Goal: Information Seeking & Learning: Learn about a topic

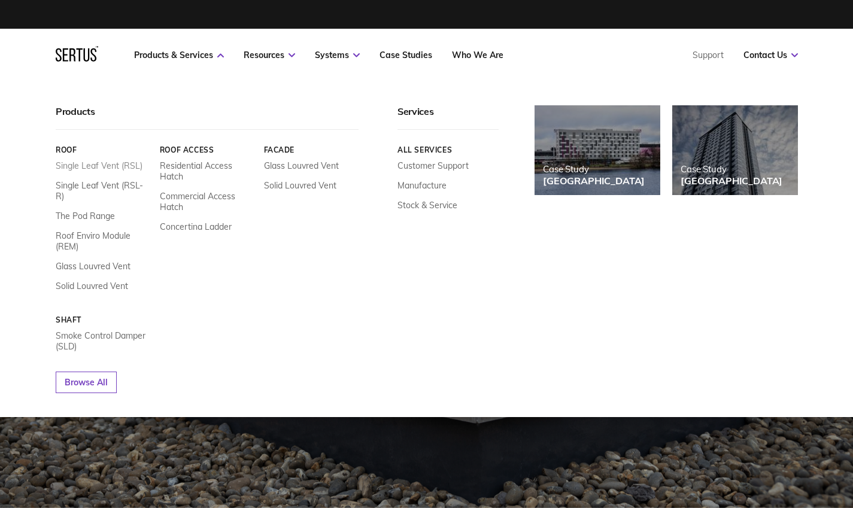
click at [99, 164] on link "Single Leaf Vent (RSL)" at bounding box center [99, 165] width 87 height 11
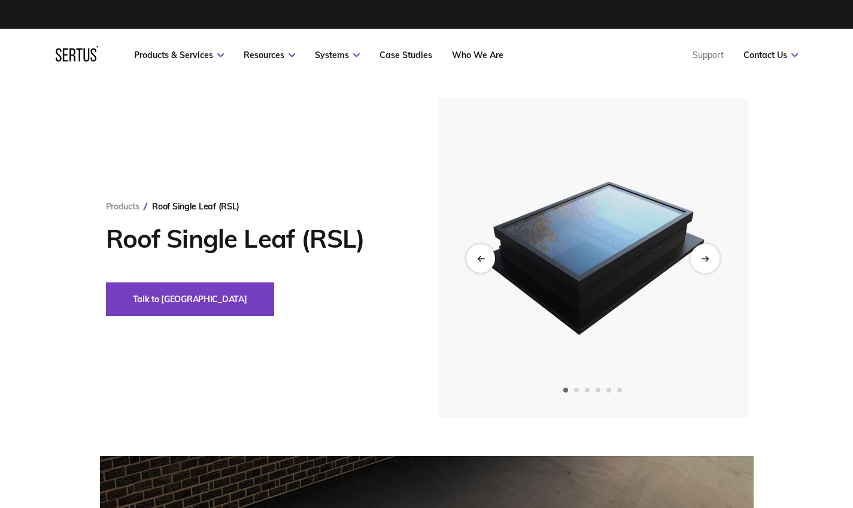
click at [706, 258] on icon "Next slide" at bounding box center [704, 258] width 7 height 0
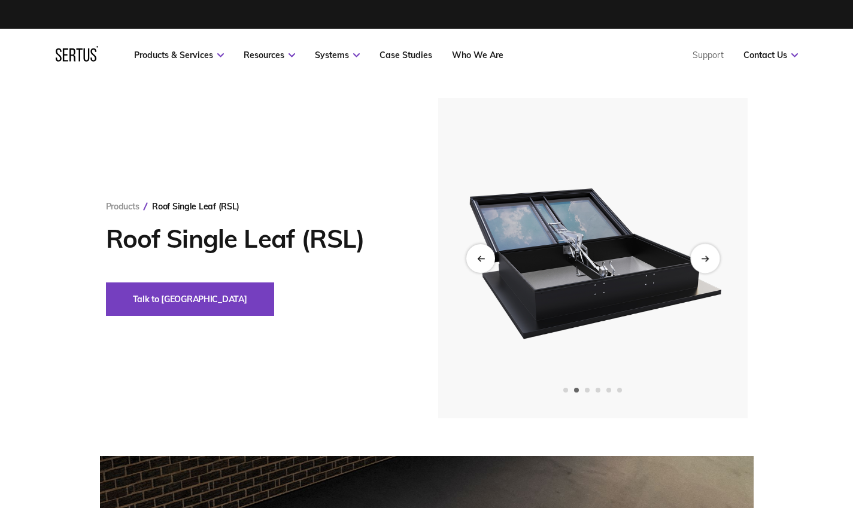
click at [706, 258] on icon "Next slide" at bounding box center [704, 258] width 7 height 0
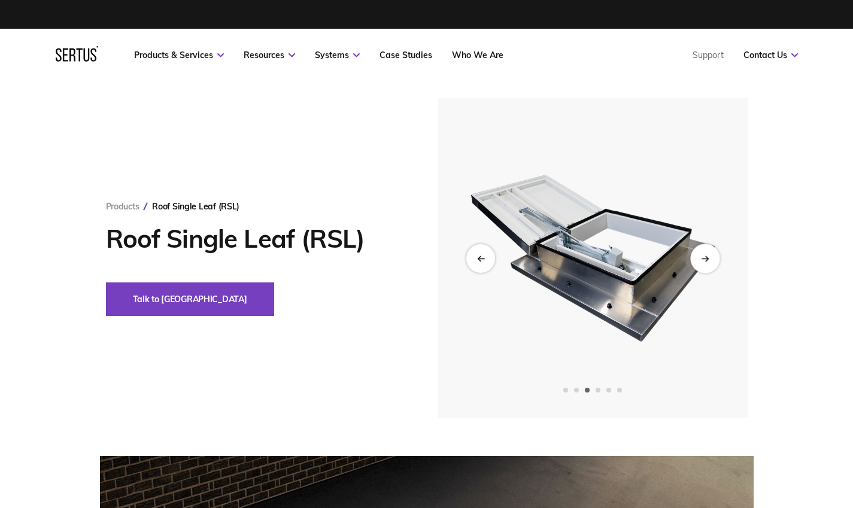
click at [706, 258] on icon "Next slide" at bounding box center [704, 258] width 7 height 0
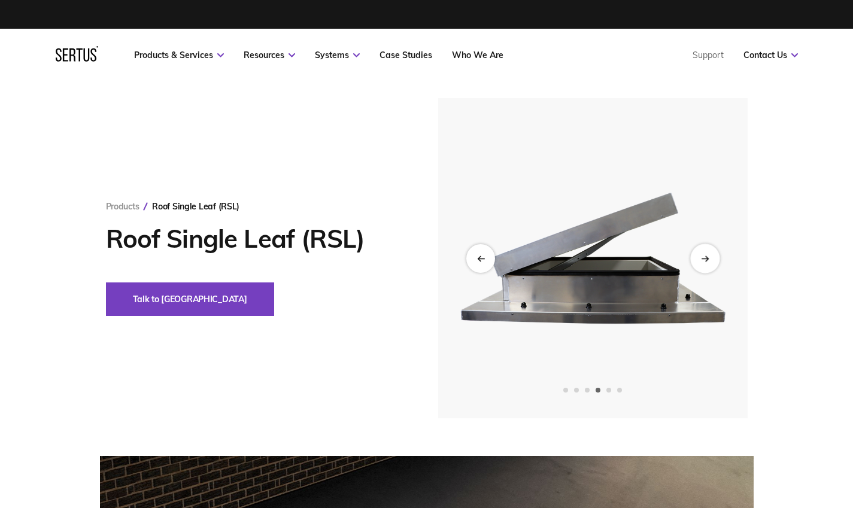
click at [706, 258] on icon "Next slide" at bounding box center [704, 258] width 7 height 0
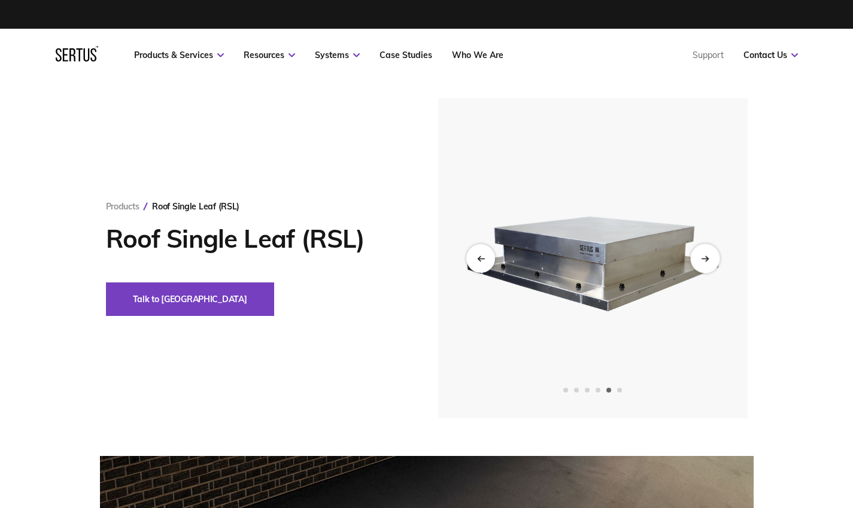
click at [705, 258] on icon "Next slide" at bounding box center [704, 258] width 7 height 0
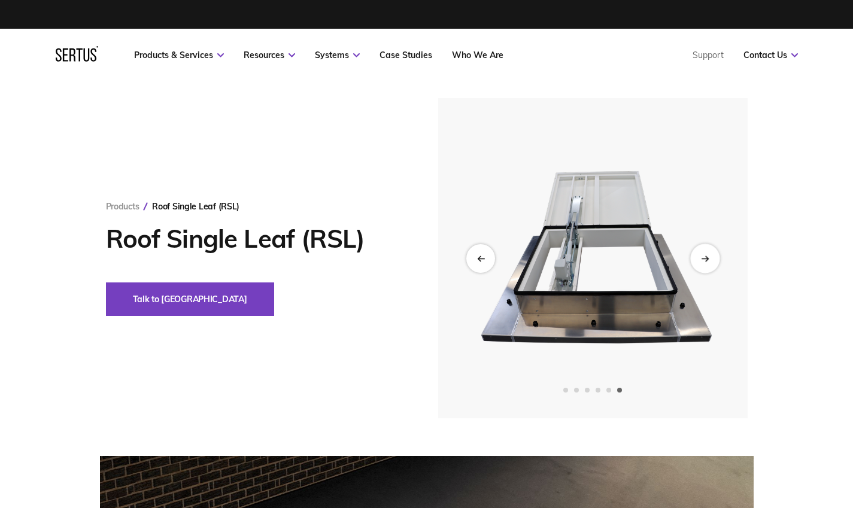
click at [705, 258] on icon "Next slide" at bounding box center [704, 258] width 7 height 0
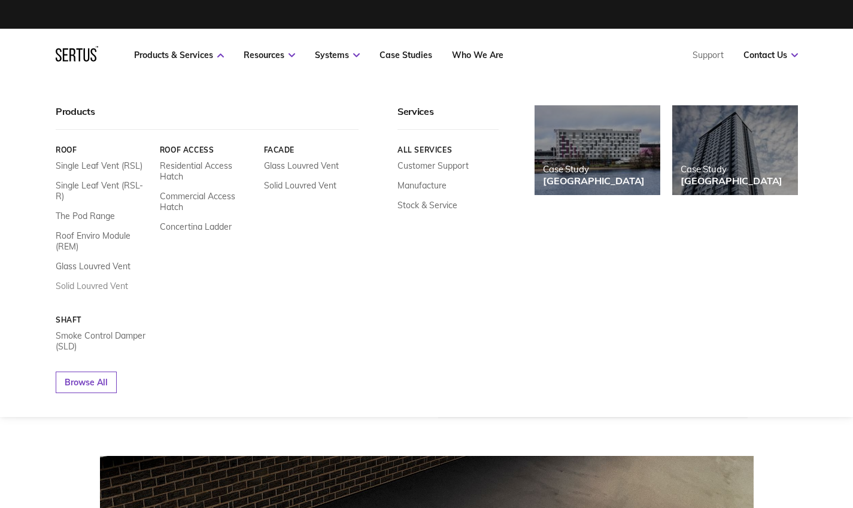
click at [86, 281] on link "Solid Louvred Vent" at bounding box center [92, 286] width 72 height 11
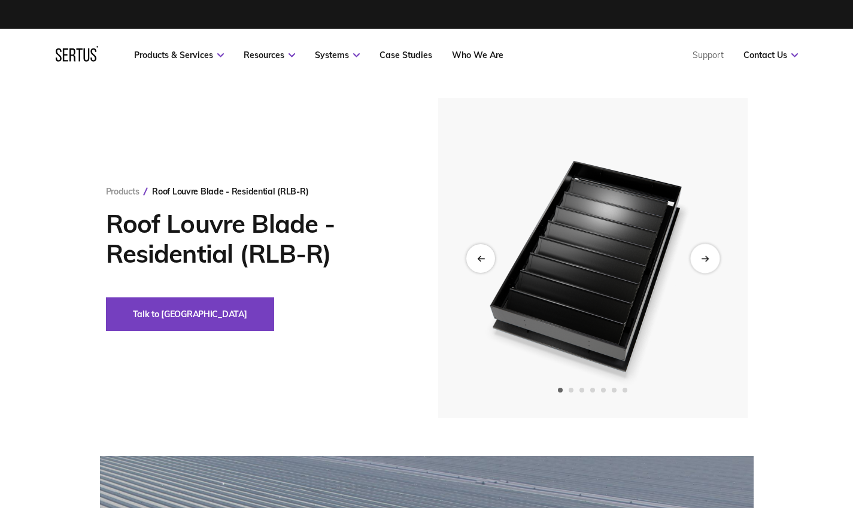
click at [703, 259] on icon "Next slide" at bounding box center [705, 258] width 8 height 7
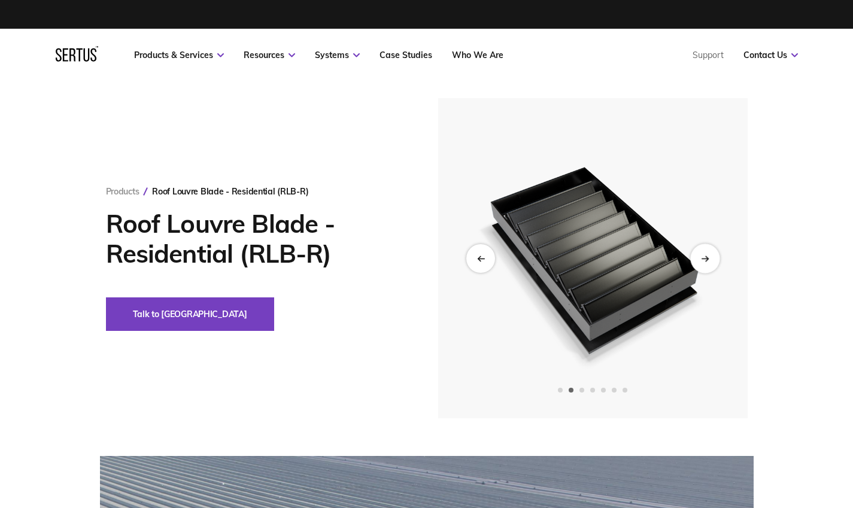
click at [703, 259] on icon "Next slide" at bounding box center [705, 258] width 8 height 7
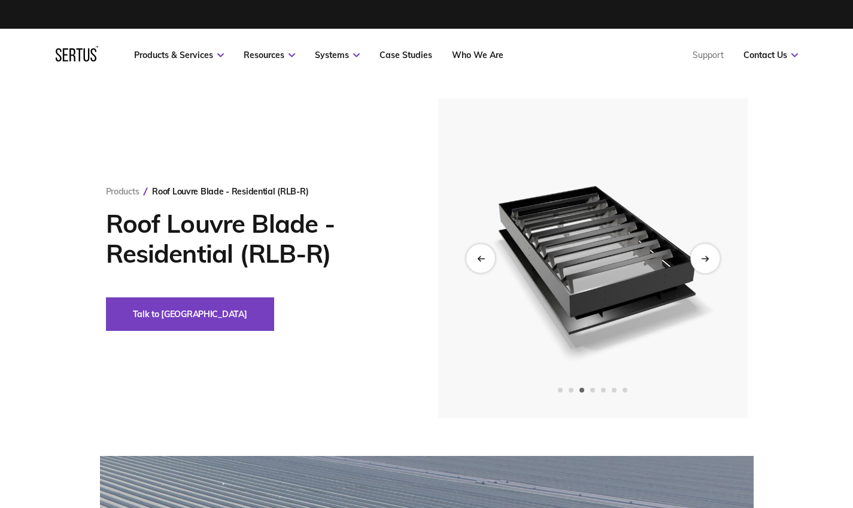
click at [703, 259] on icon "Next slide" at bounding box center [705, 258] width 8 height 7
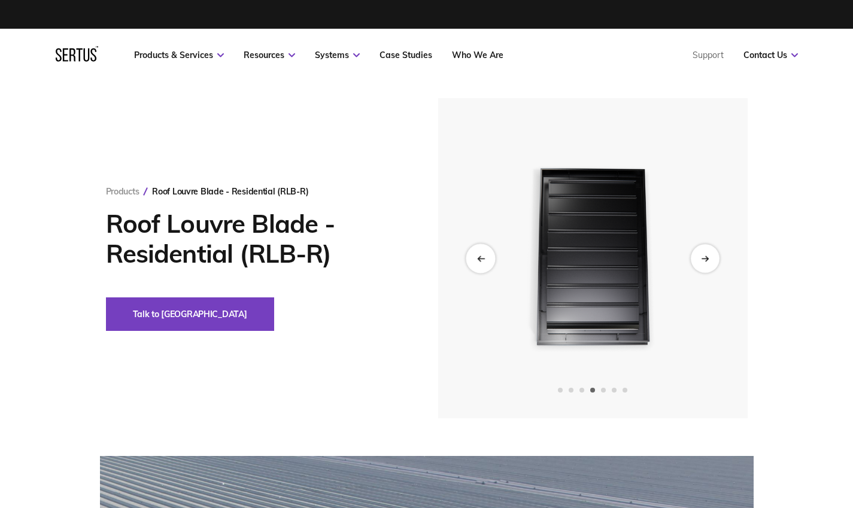
click at [474, 256] on div "Previous slide" at bounding box center [479, 257] width 29 height 29
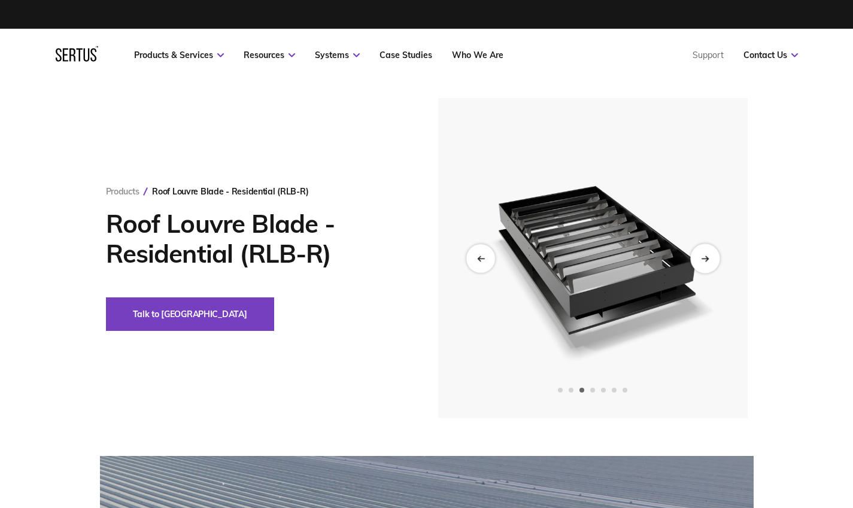
click at [703, 257] on icon "Next slide" at bounding box center [705, 258] width 8 height 7
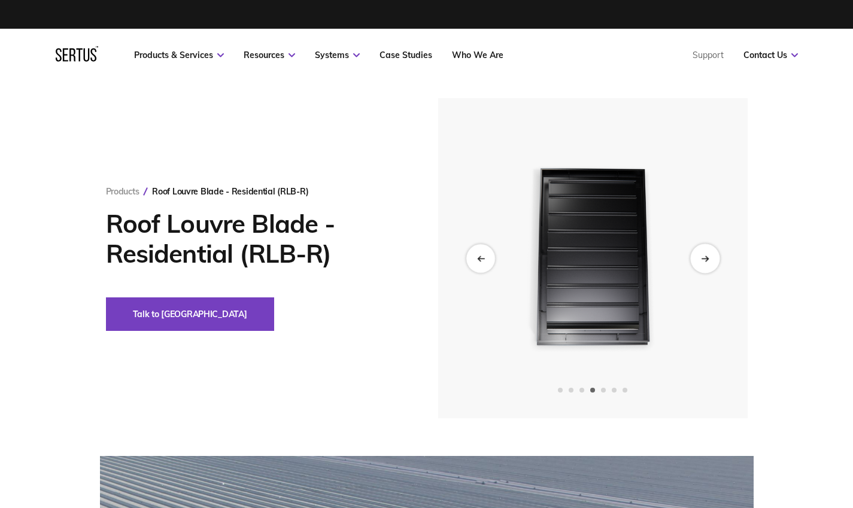
click at [703, 257] on icon "Next slide" at bounding box center [705, 258] width 8 height 7
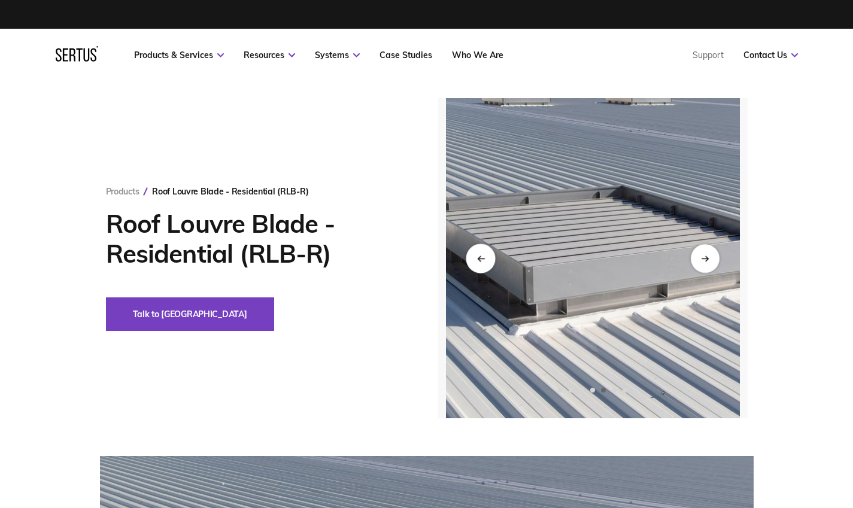
click at [474, 255] on div "Previous slide" at bounding box center [479, 257] width 29 height 29
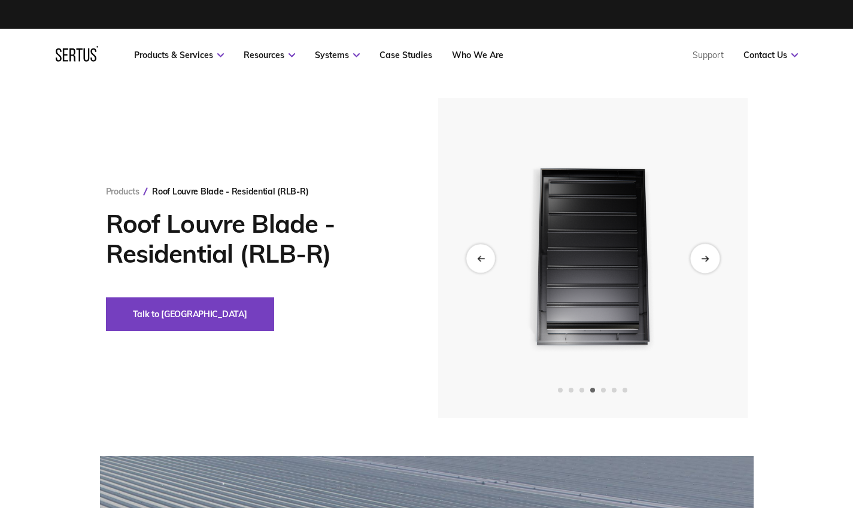
click at [707, 258] on icon "Next slide" at bounding box center [706, 257] width 2 height 5
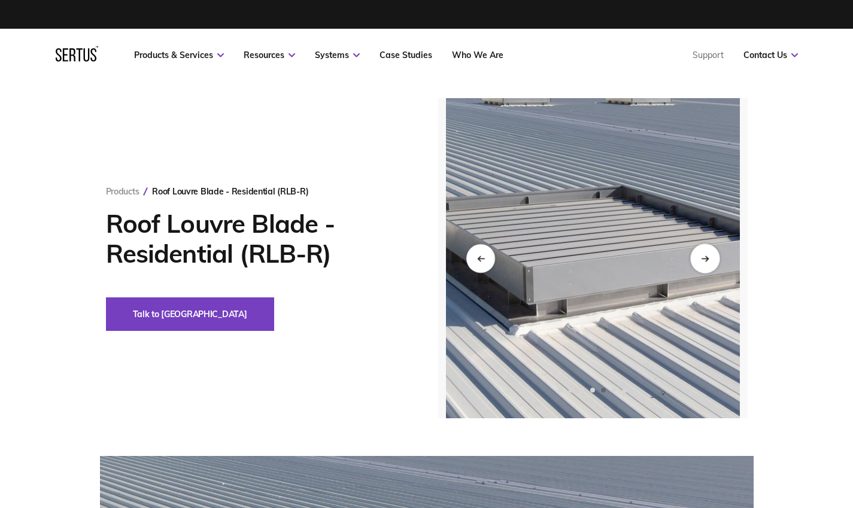
click at [708, 255] on div "Next slide" at bounding box center [704, 257] width 29 height 29
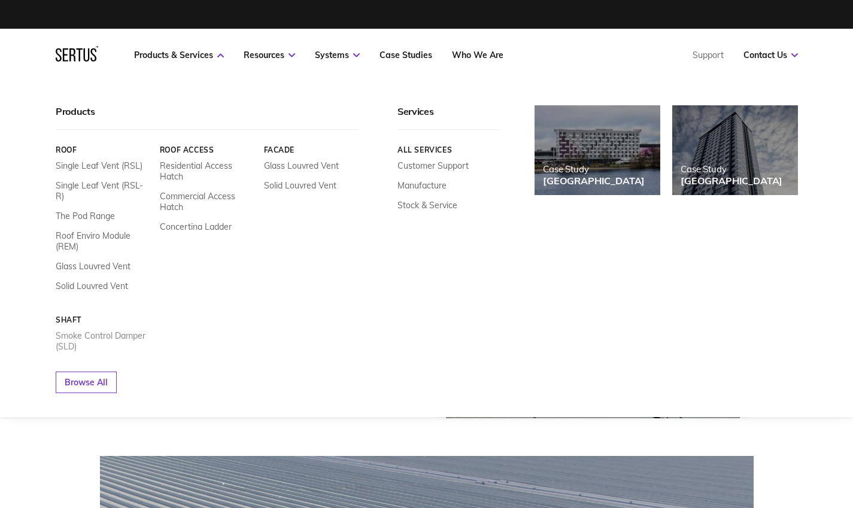
click at [67, 330] on link "Smoke Control Damper (SLD)" at bounding box center [103, 341] width 95 height 22
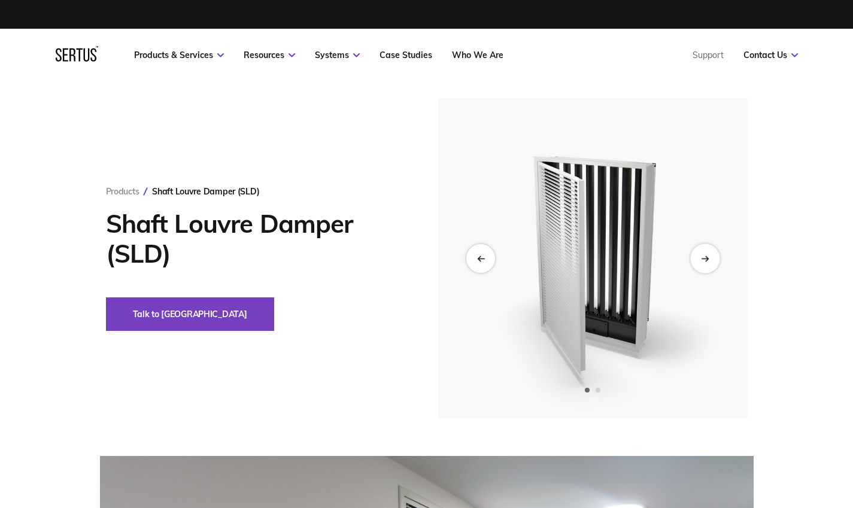
click at [708, 254] on div "Next slide" at bounding box center [704, 257] width 29 height 29
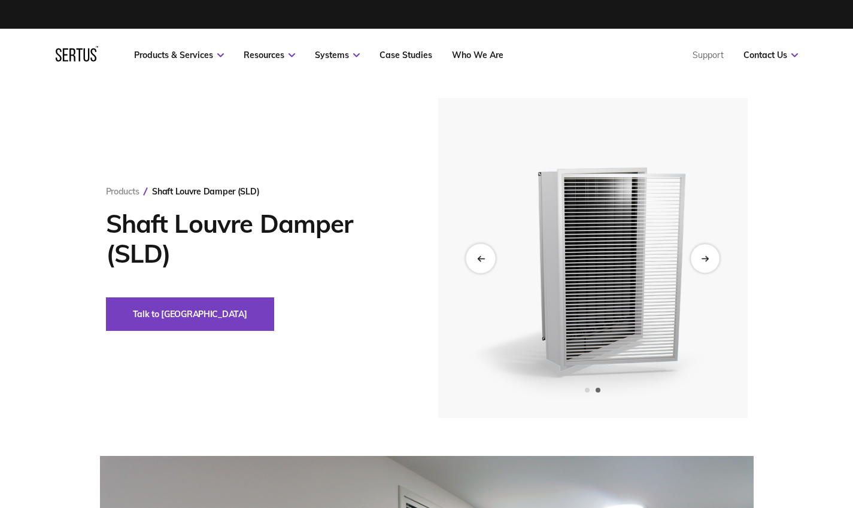
click at [477, 258] on icon "Previous slide" at bounding box center [480, 258] width 7 height 0
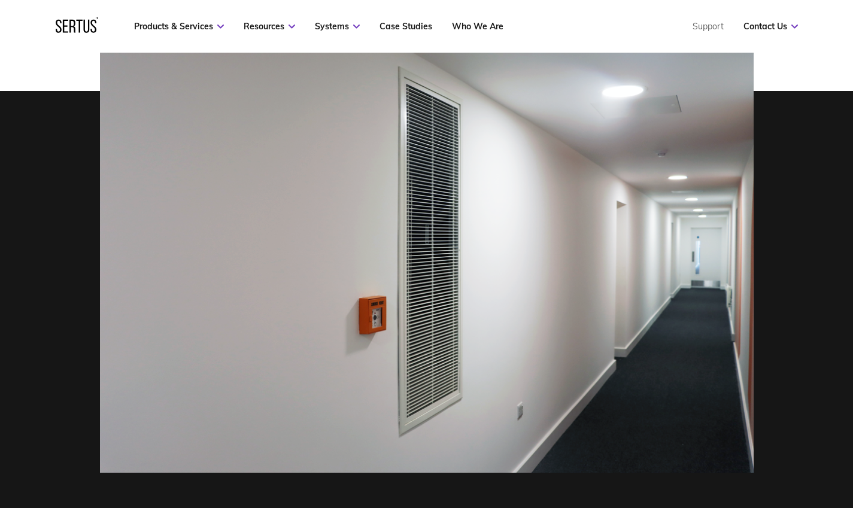
scroll to position [359, 0]
